Goal: Book appointment/travel/reservation

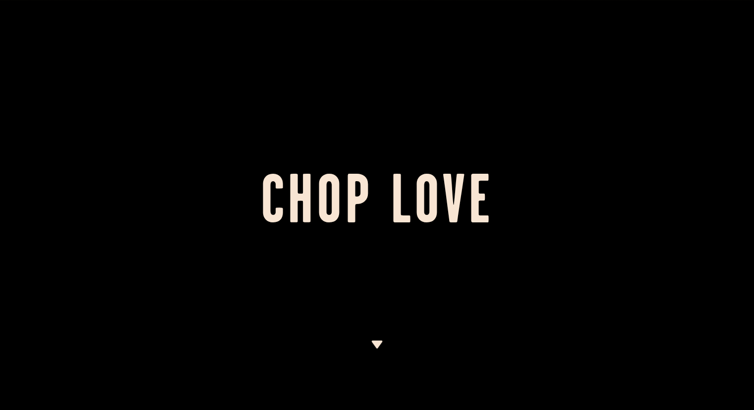
click at [405, 248] on div at bounding box center [377, 205] width 754 height 410
click at [376, 345] on img at bounding box center [377, 344] width 12 height 8
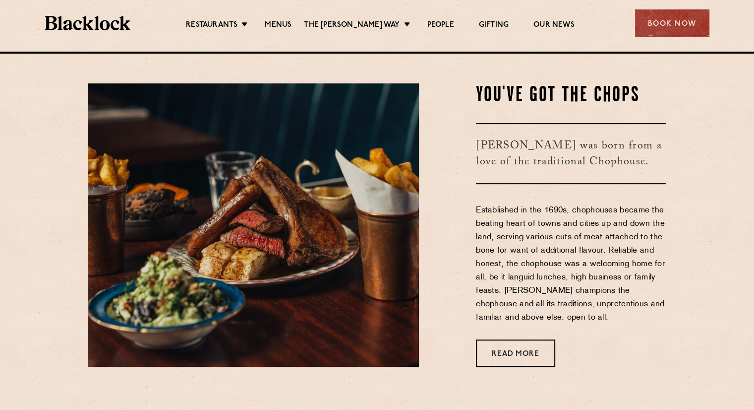
scroll to position [357, 0]
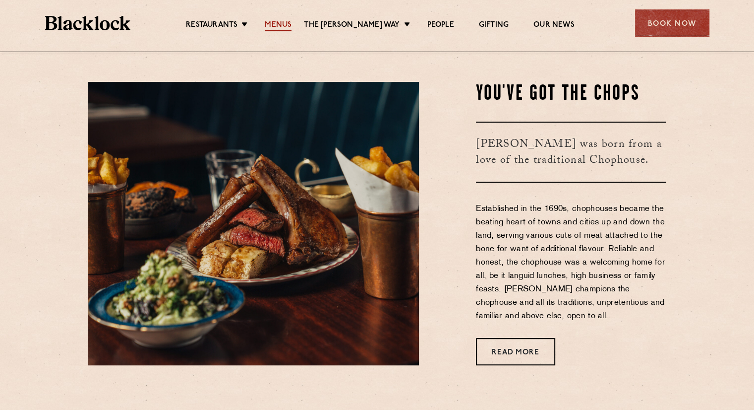
click at [292, 25] on link "Menus" at bounding box center [278, 25] width 27 height 11
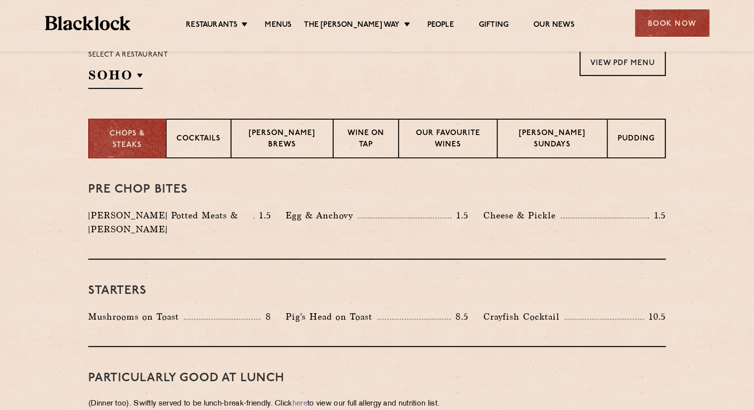
scroll to position [356, 0]
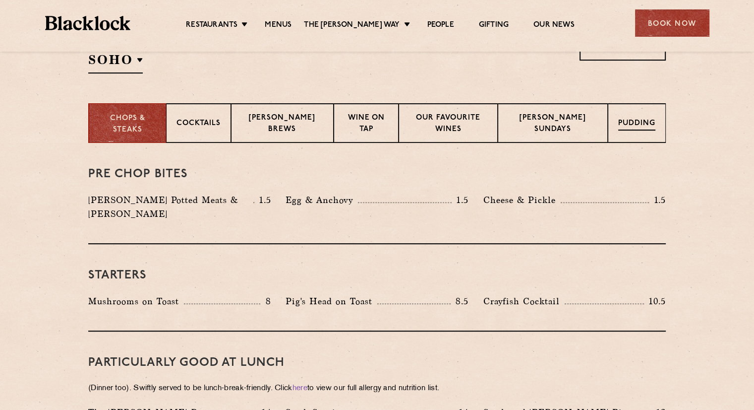
click at [628, 130] on div "Pudding" at bounding box center [637, 123] width 58 height 40
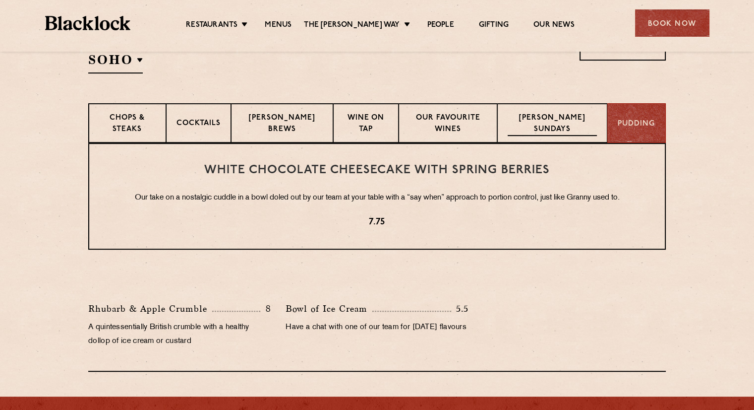
click at [564, 131] on p "Blacklock Sundays" at bounding box center [552, 124] width 89 height 23
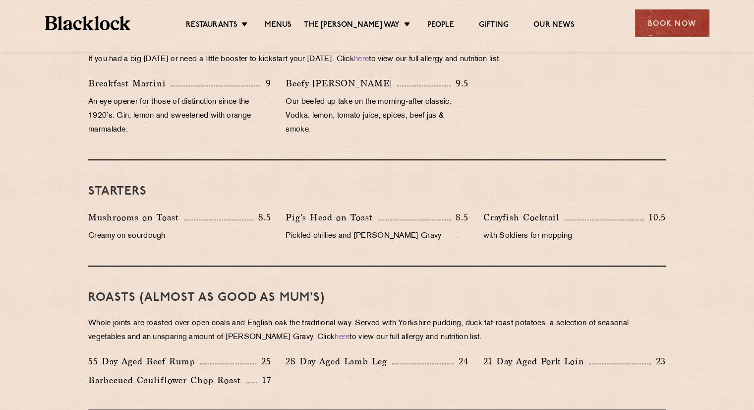
scroll to position [404, 0]
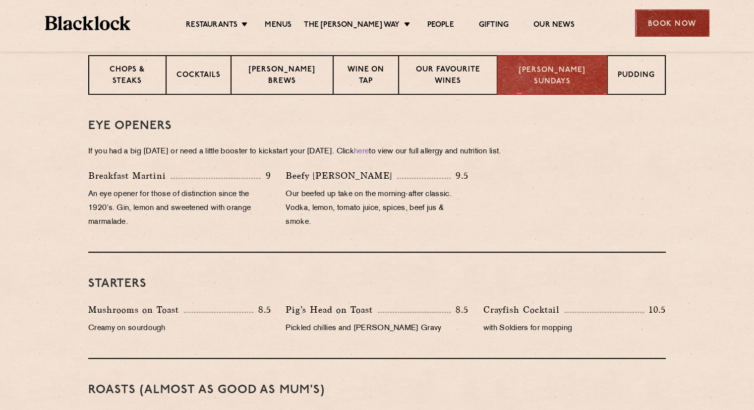
click at [669, 15] on div "Book Now" at bounding box center [672, 22] width 74 height 27
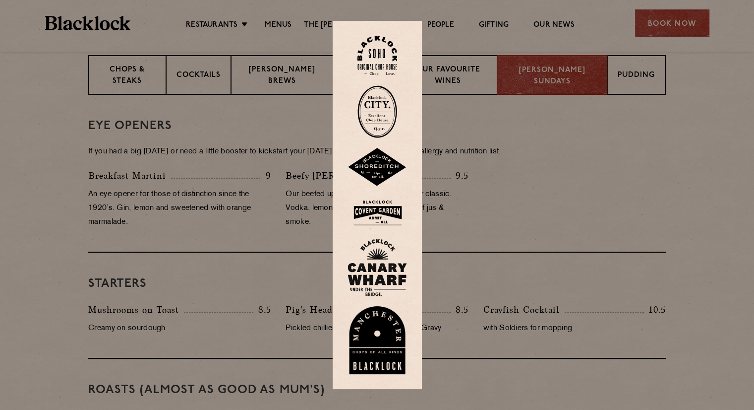
click at [383, 213] on img at bounding box center [377, 212] width 59 height 32
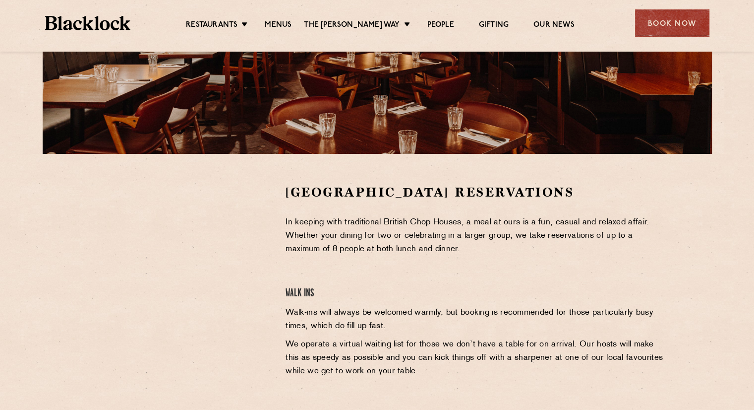
scroll to position [205, 0]
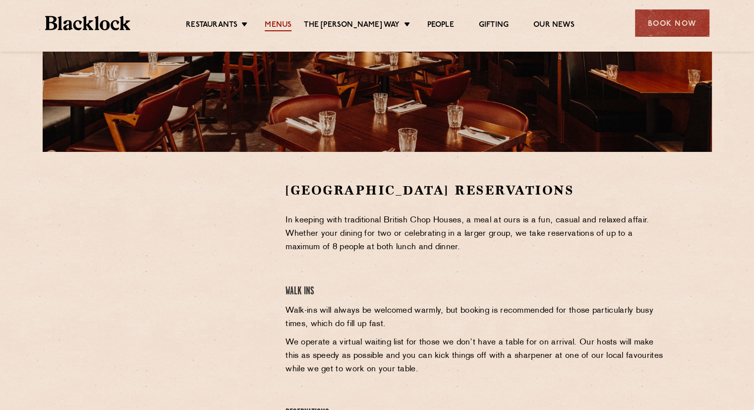
click at [284, 20] on link "Menus" at bounding box center [278, 25] width 27 height 11
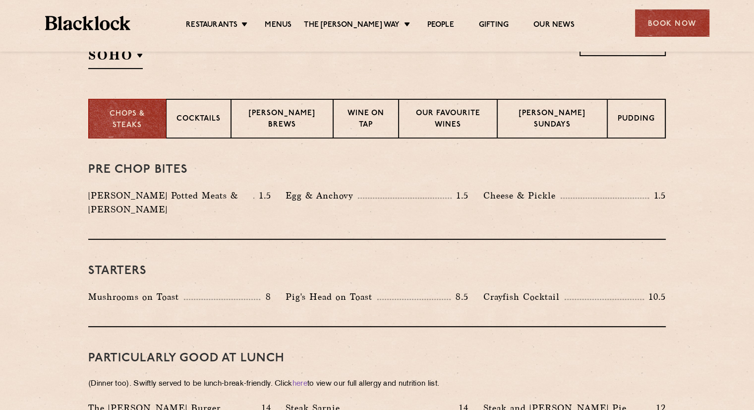
scroll to position [358, 0]
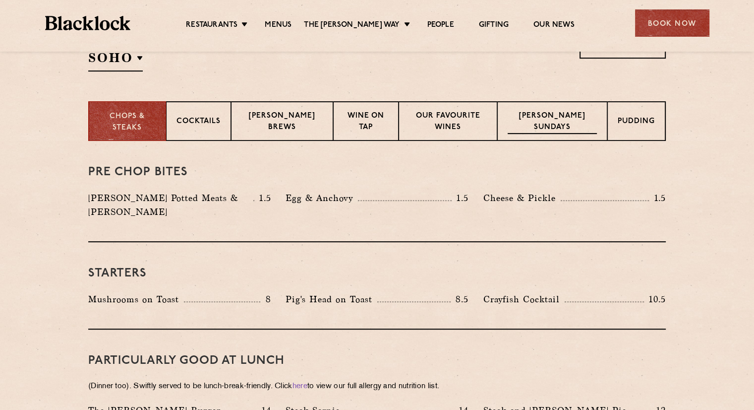
click at [524, 133] on div "Blacklock Sundays" at bounding box center [552, 121] width 110 height 40
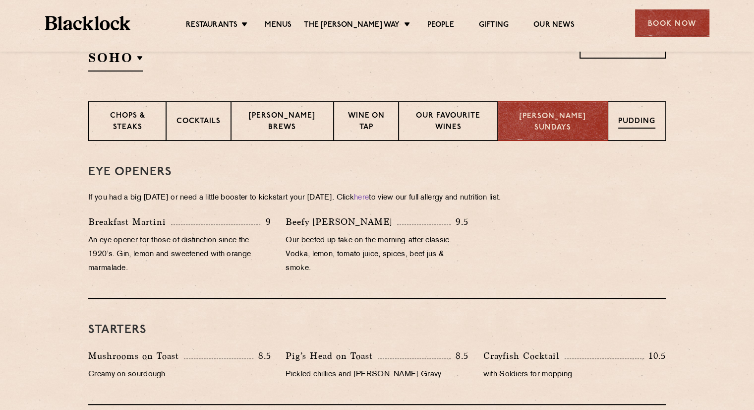
click at [622, 127] on p "Pudding" at bounding box center [636, 122] width 37 height 12
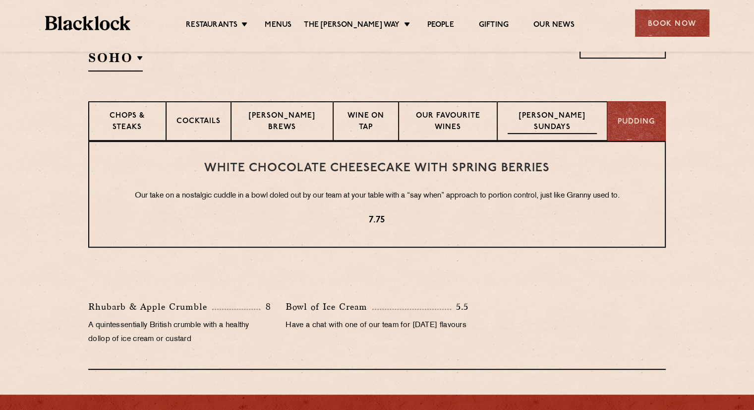
click at [568, 113] on p "Blacklock Sundays" at bounding box center [552, 122] width 89 height 23
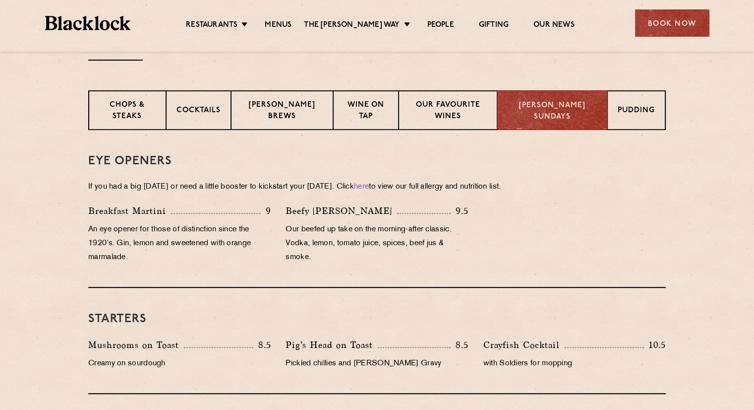
scroll to position [369, 0]
click at [364, 119] on p "Wine on Tap" at bounding box center [366, 111] width 44 height 23
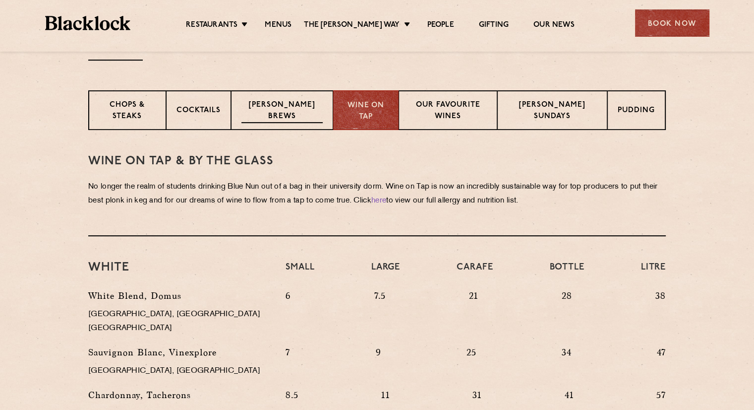
click at [319, 111] on div "Blacklock Brews" at bounding box center [282, 110] width 102 height 40
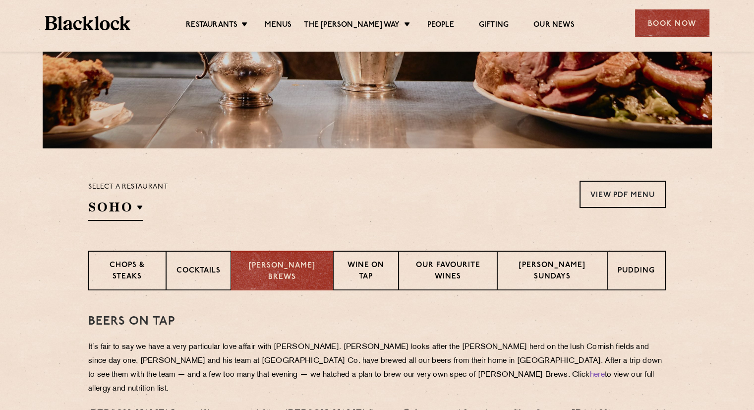
scroll to position [220, 0]
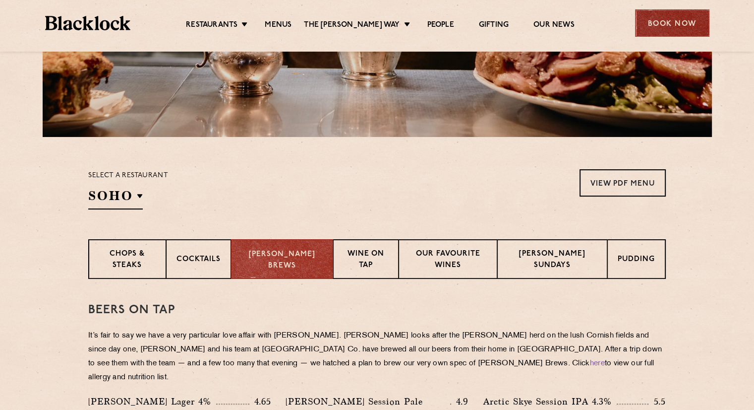
click at [678, 14] on div "Book Now" at bounding box center [672, 22] width 74 height 27
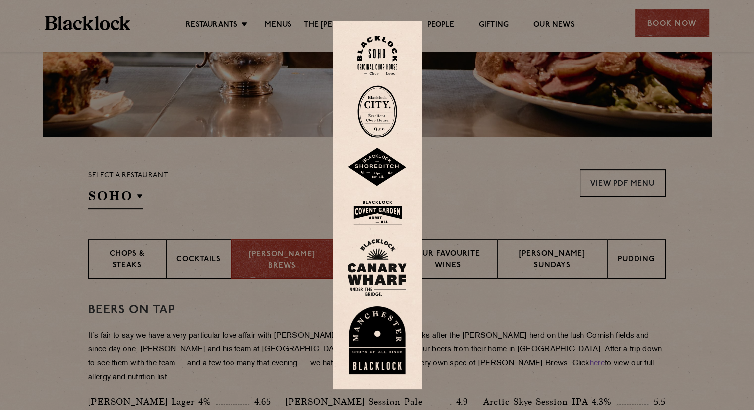
click at [557, 151] on div at bounding box center [377, 205] width 754 height 410
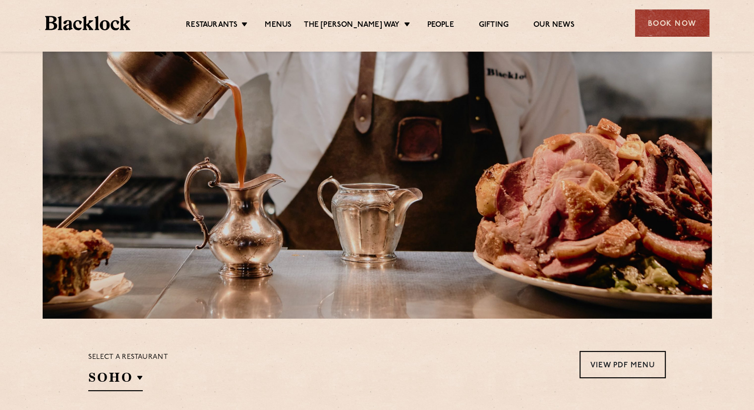
scroll to position [0, 0]
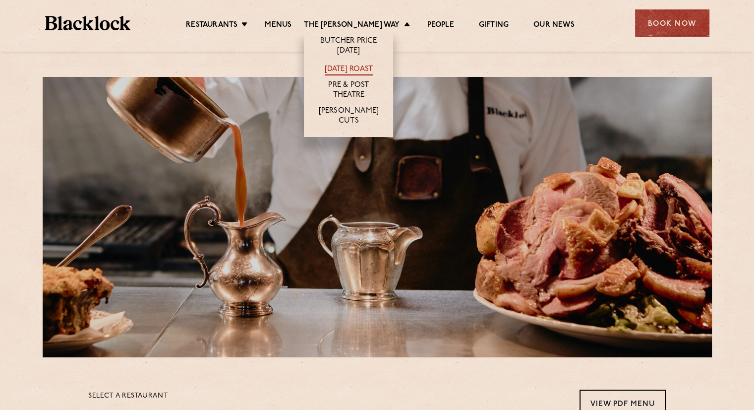
click at [369, 68] on link "[DATE] Roast" at bounding box center [349, 69] width 48 height 11
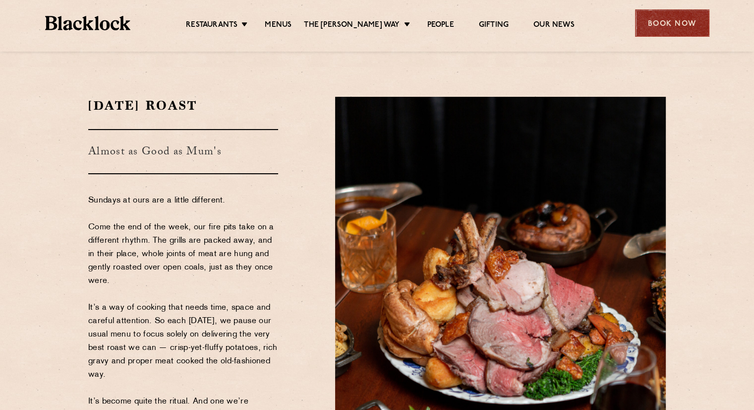
click at [670, 26] on div "Book Now" at bounding box center [672, 22] width 74 height 27
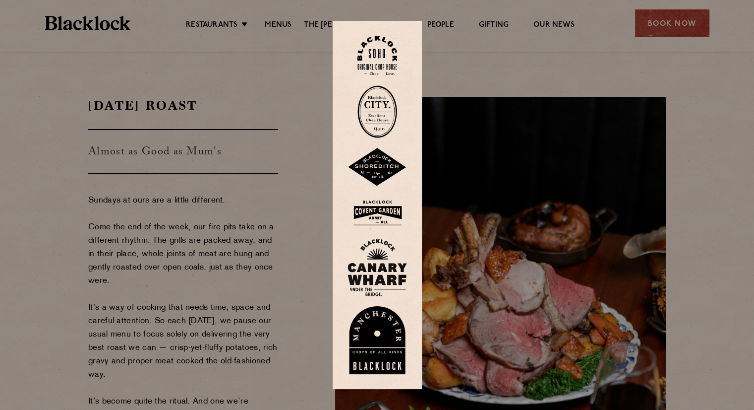
click at [378, 204] on img at bounding box center [377, 212] width 59 height 32
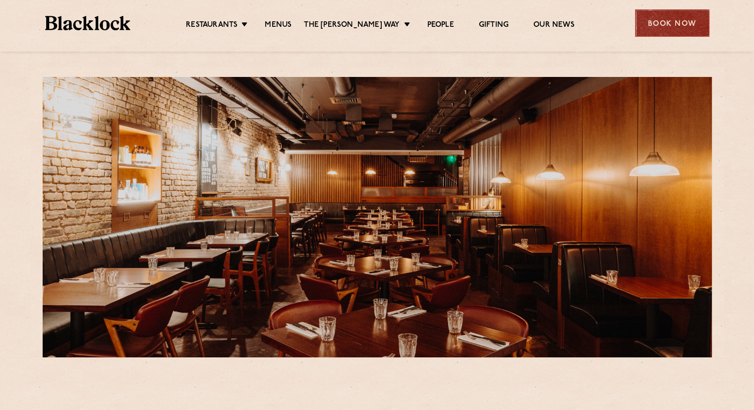
click at [676, 28] on div "Book Now" at bounding box center [672, 22] width 74 height 27
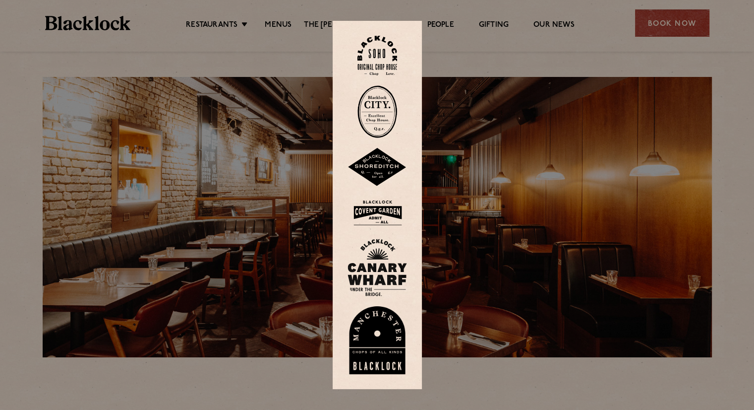
click at [389, 205] on img at bounding box center [377, 212] width 59 height 32
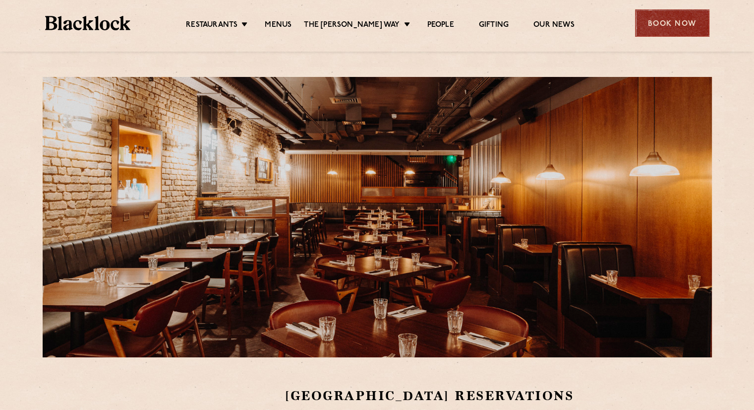
click at [689, 30] on div "Book Now" at bounding box center [672, 22] width 74 height 27
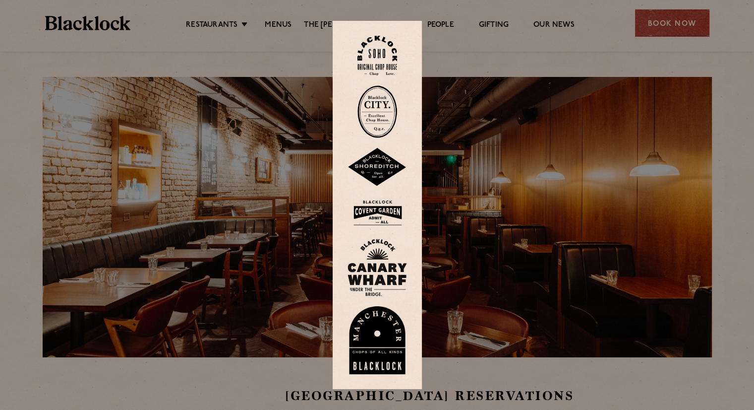
click at [392, 218] on img at bounding box center [377, 212] width 59 height 32
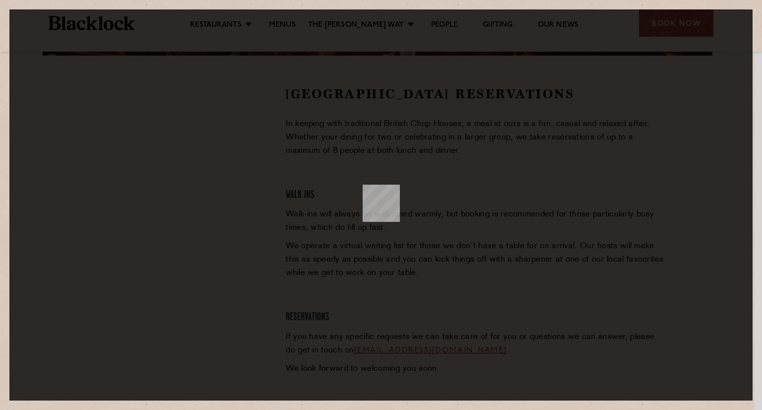
drag, startPoint x: 754, startPoint y: 202, endPoint x: 759, endPoint y: 256, distance: 54.8
click at [752, 256] on dialog at bounding box center [380, 204] width 743 height 391
drag, startPoint x: 756, startPoint y: 125, endPoint x: 758, endPoint y: 162, distance: 36.2
click at [752, 162] on dialog at bounding box center [380, 204] width 743 height 391
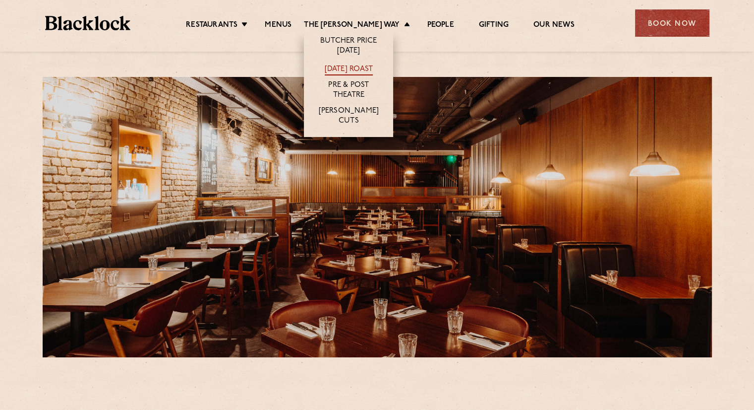
click at [348, 72] on link "[DATE] Roast" at bounding box center [349, 69] width 48 height 11
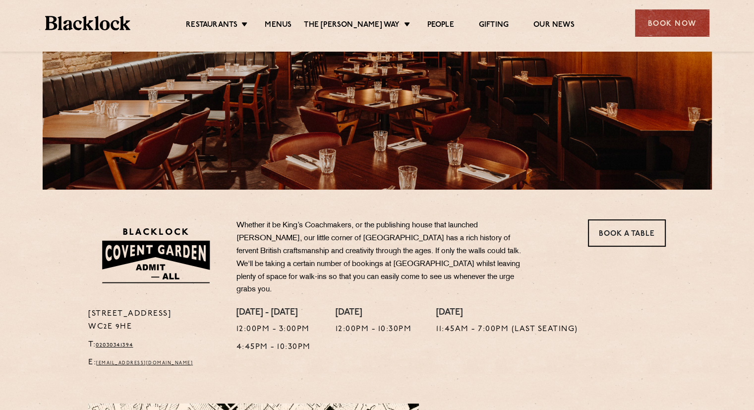
scroll to position [195, 0]
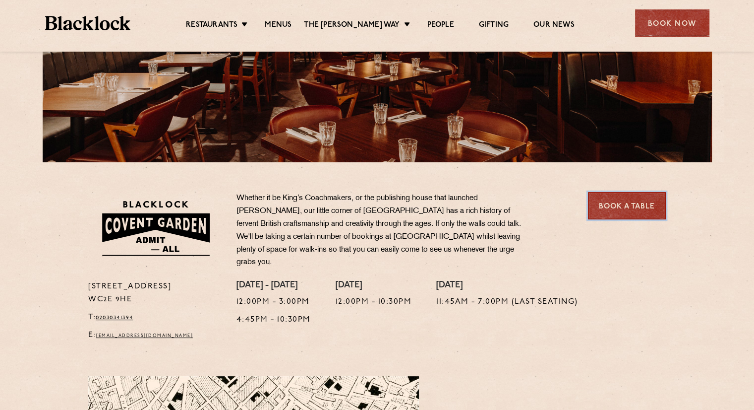
click at [645, 200] on link "Book a Table" at bounding box center [627, 205] width 78 height 27
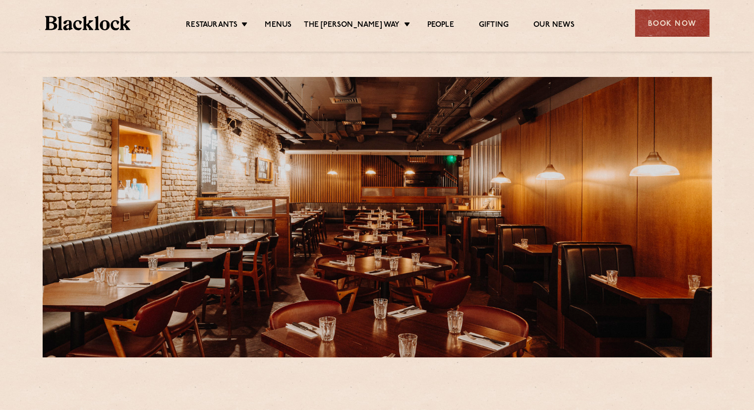
drag, startPoint x: 752, startPoint y: 129, endPoint x: 761, endPoint y: 218, distance: 88.8
drag, startPoint x: 750, startPoint y: 198, endPoint x: 748, endPoint y: 250, distance: 52.1
click at [748, 250] on div "Covent Garden Reservations In keeping with traditional British Chop Houses, a m…" at bounding box center [377, 355] width 754 height 711
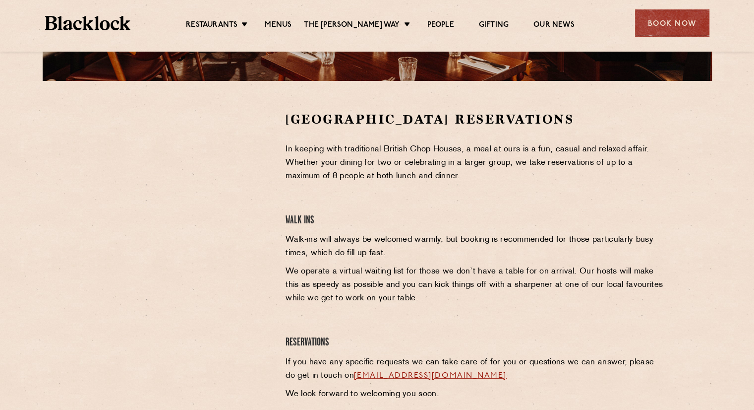
scroll to position [282, 0]
